Goal: Navigation & Orientation: Find specific page/section

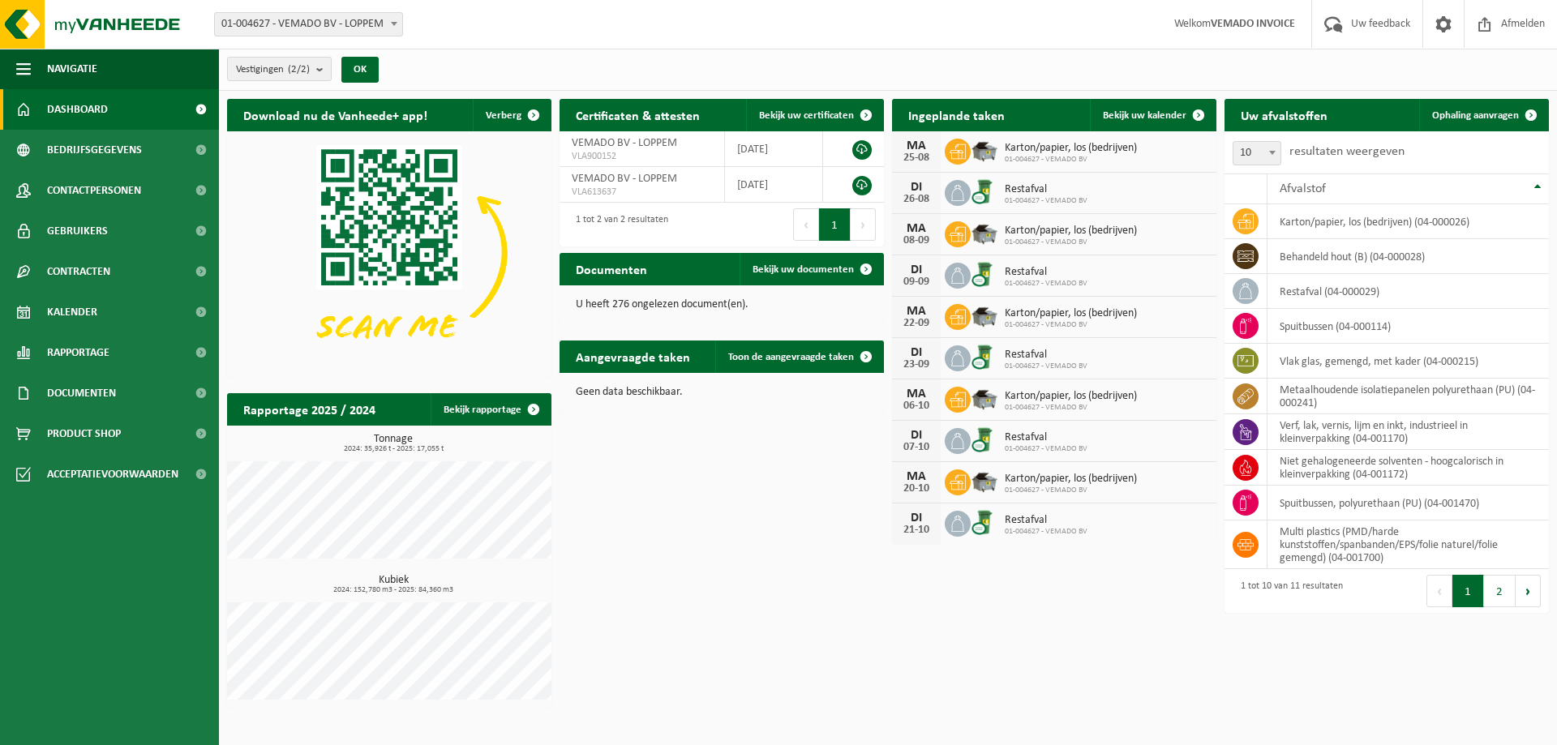
click at [99, 102] on span "Dashboard" at bounding box center [77, 109] width 61 height 41
click at [999, 624] on div "Download nu de Vanheede+ app! Verberg Certificaten & attesten Bekijk uw certifi…" at bounding box center [888, 403] width 1330 height 625
click at [1135, 114] on span "Bekijk uw kalender" at bounding box center [1145, 115] width 84 height 11
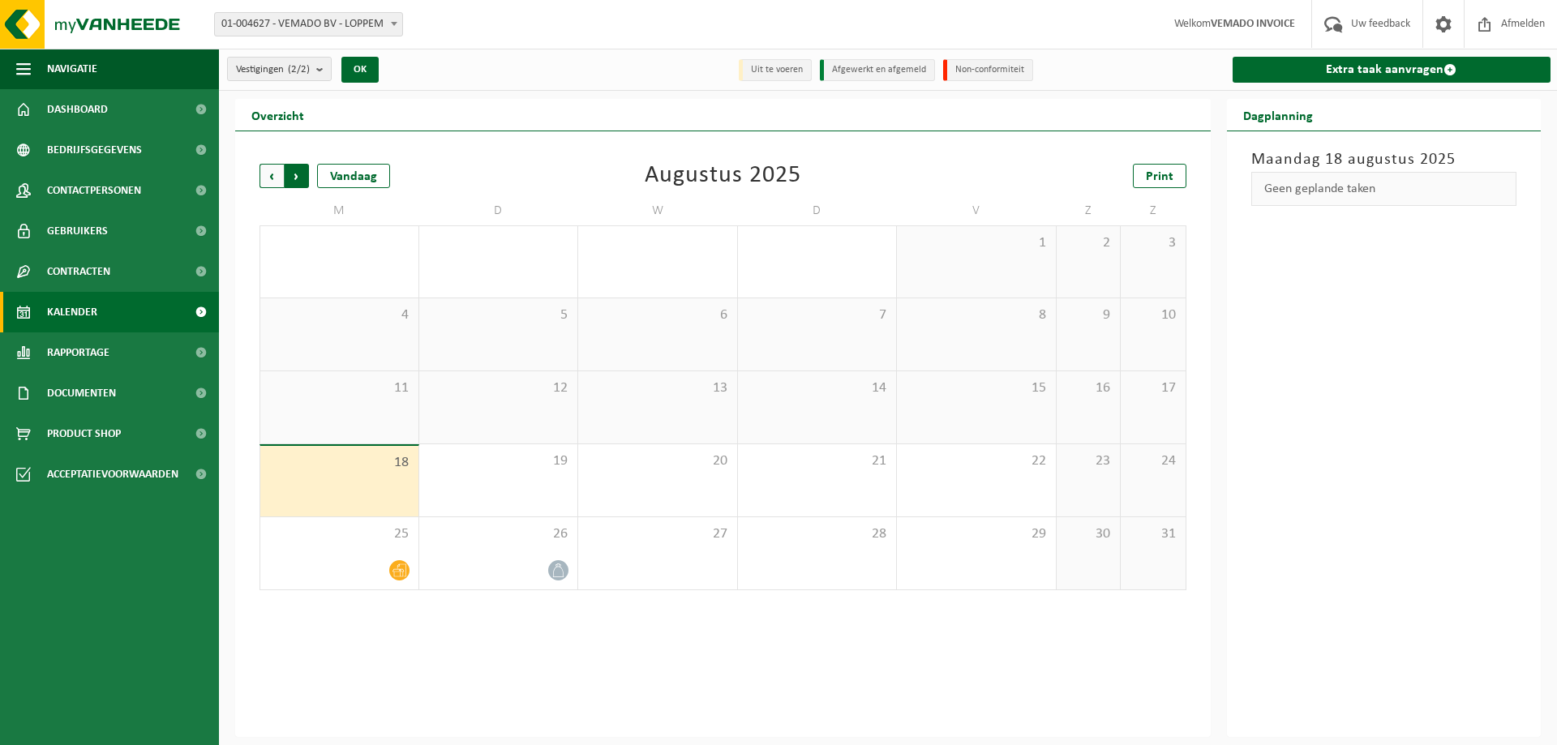
click at [276, 175] on span "Vorige" at bounding box center [271, 176] width 24 height 24
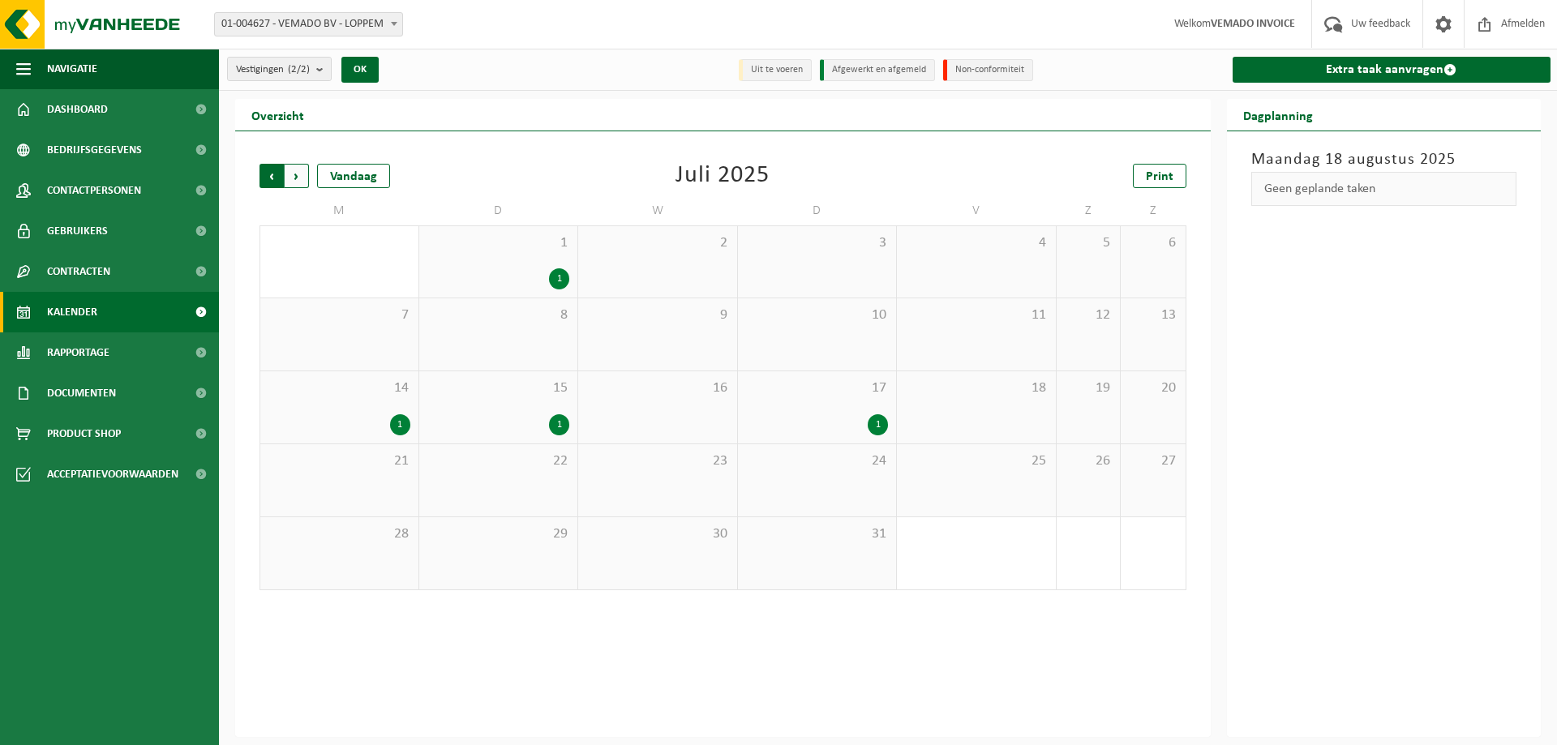
click at [302, 180] on span "Volgende" at bounding box center [297, 176] width 24 height 24
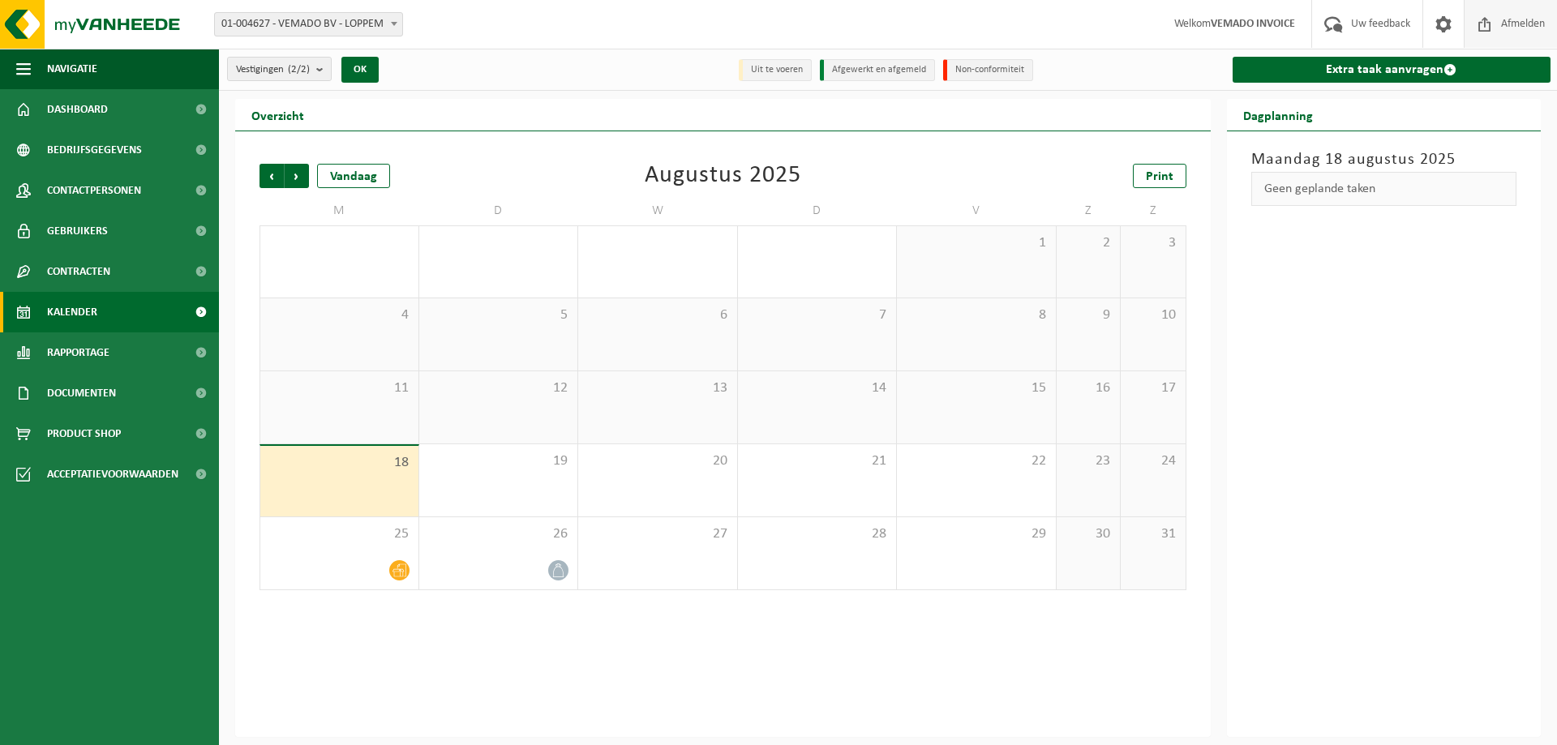
click at [1527, 23] on span "Afmelden" at bounding box center [1523, 24] width 52 height 48
